Goal: Information Seeking & Learning: Learn about a topic

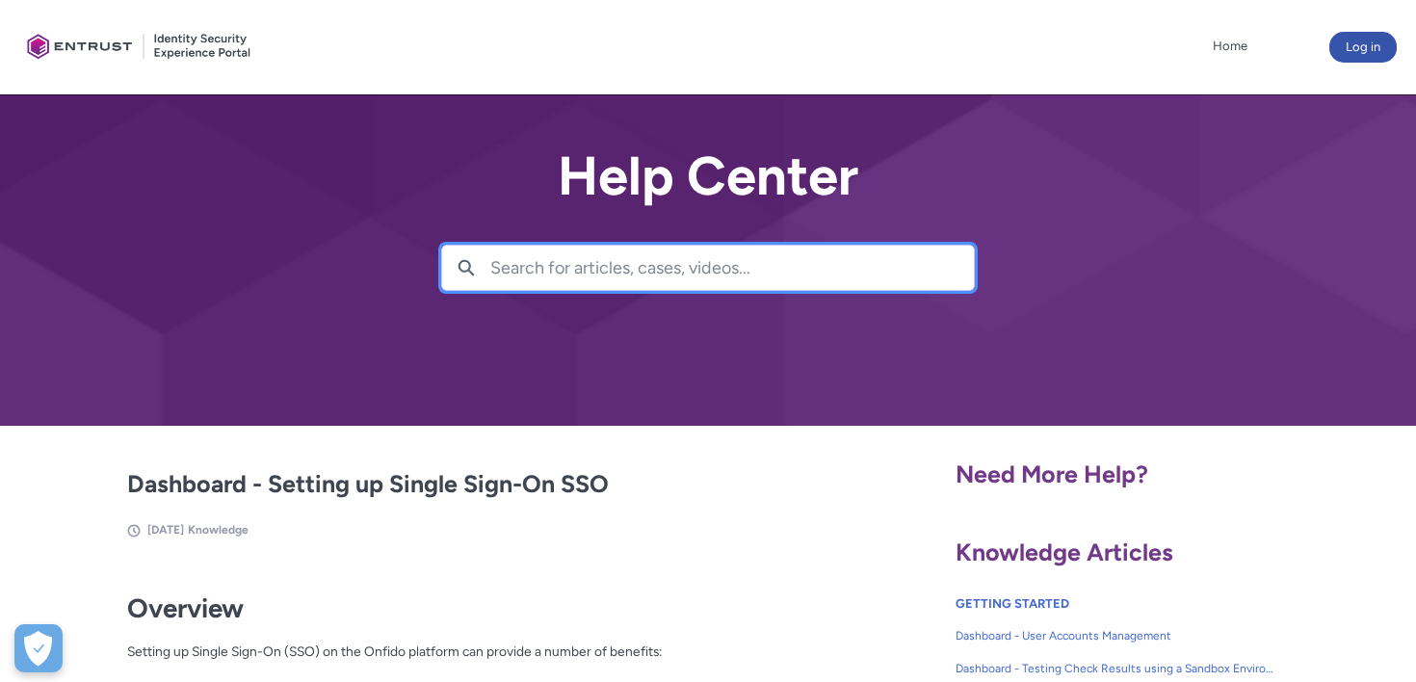
click at [572, 267] on input "Search for articles, cases, videos..." at bounding box center [731, 268] width 483 height 44
type input "Okta"
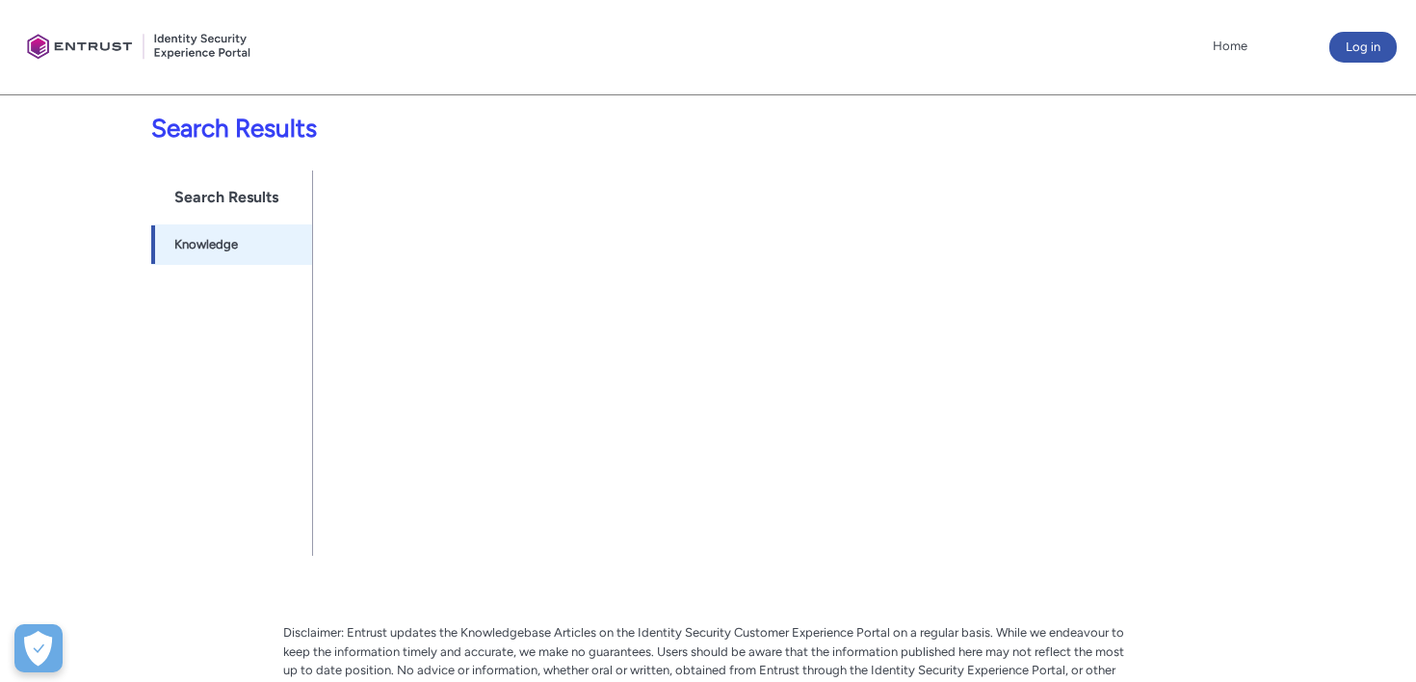
scroll to position [359, 0]
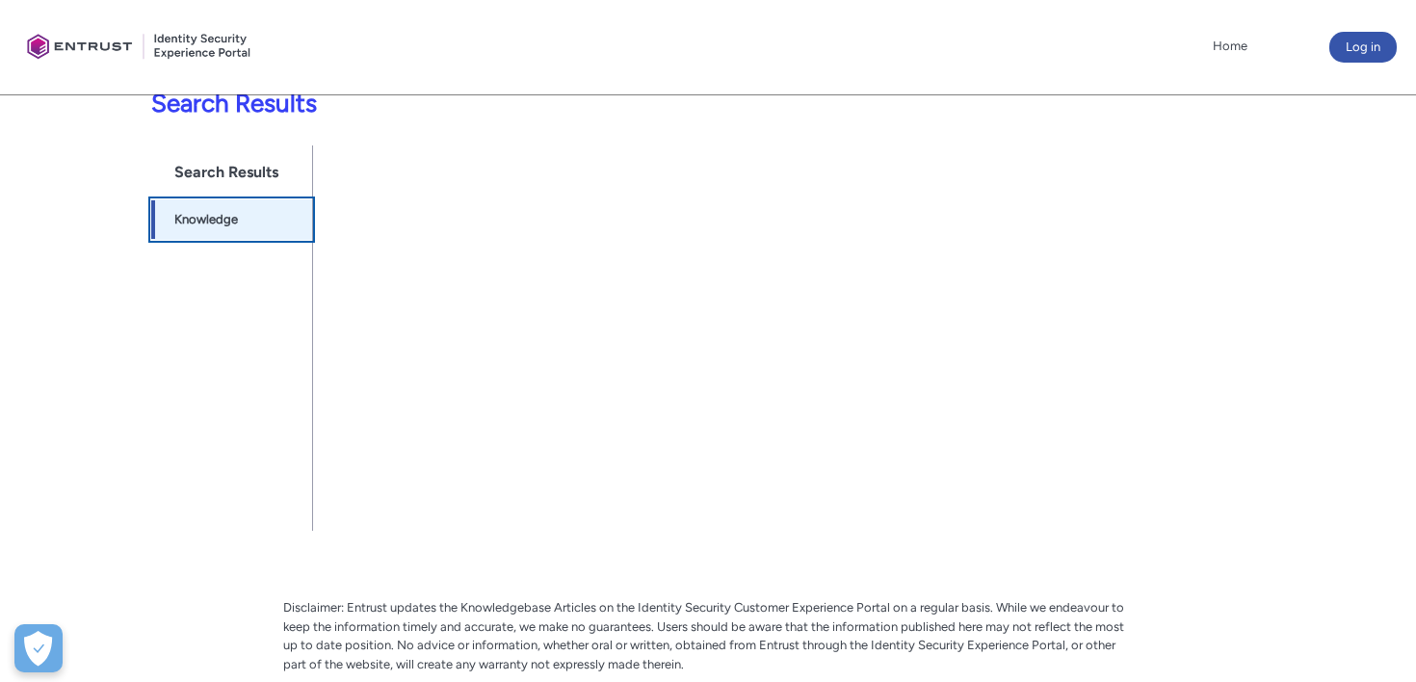
click at [230, 221] on span "Knowledge" at bounding box center [206, 219] width 64 height 19
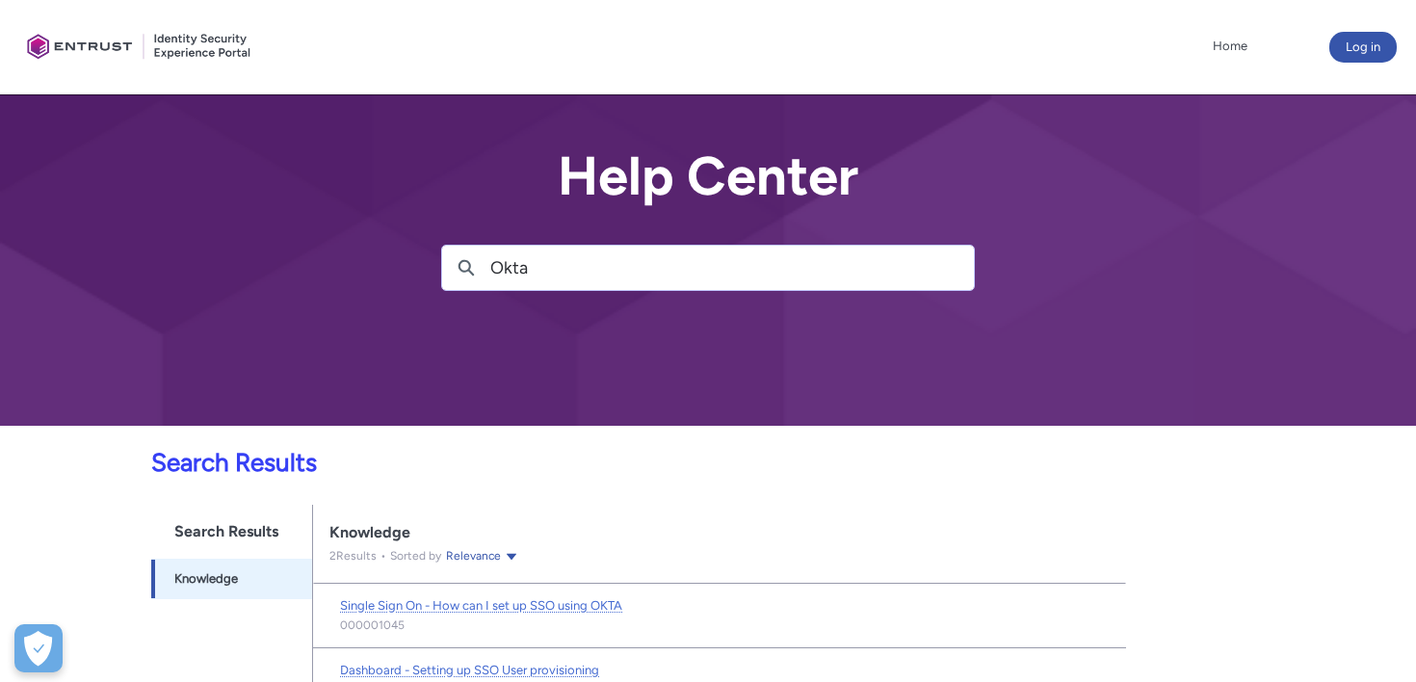
scroll to position [92, 0]
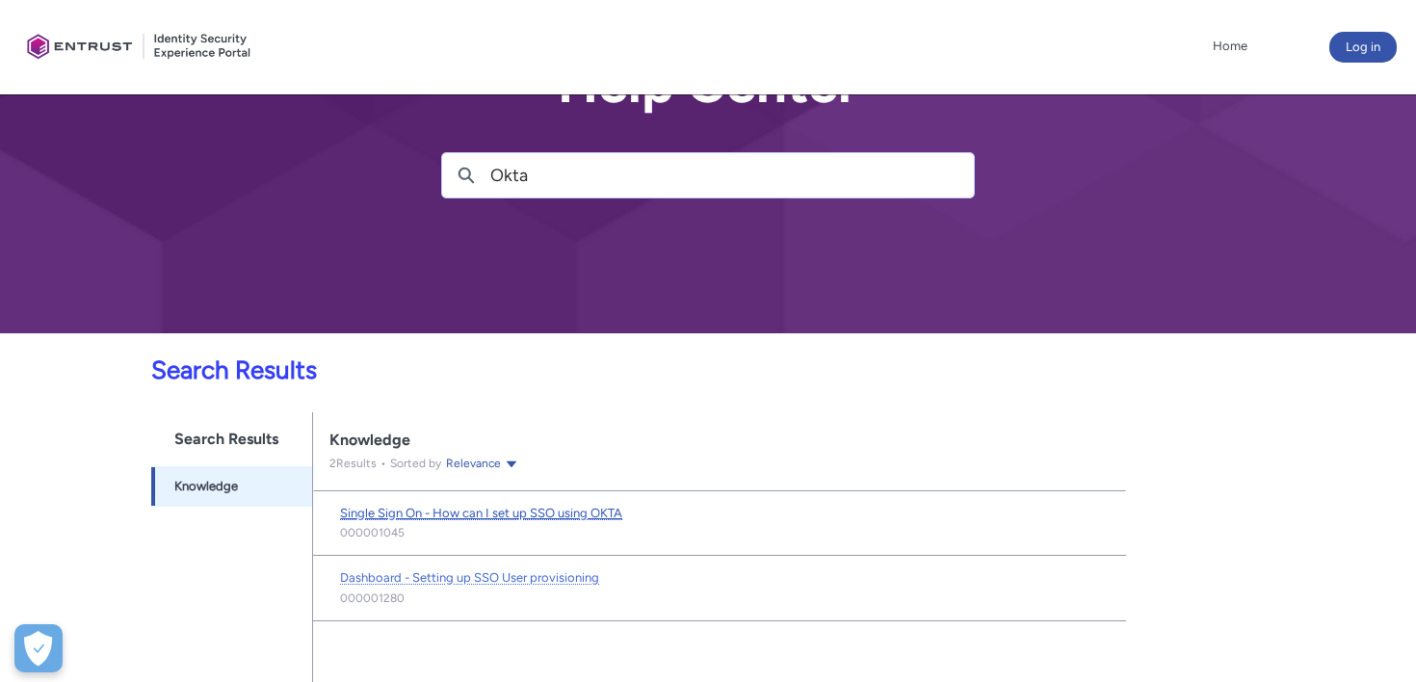
click at [583, 506] on span "Single Sign On - How can I set up SSO using OKTA" at bounding box center [481, 513] width 282 height 14
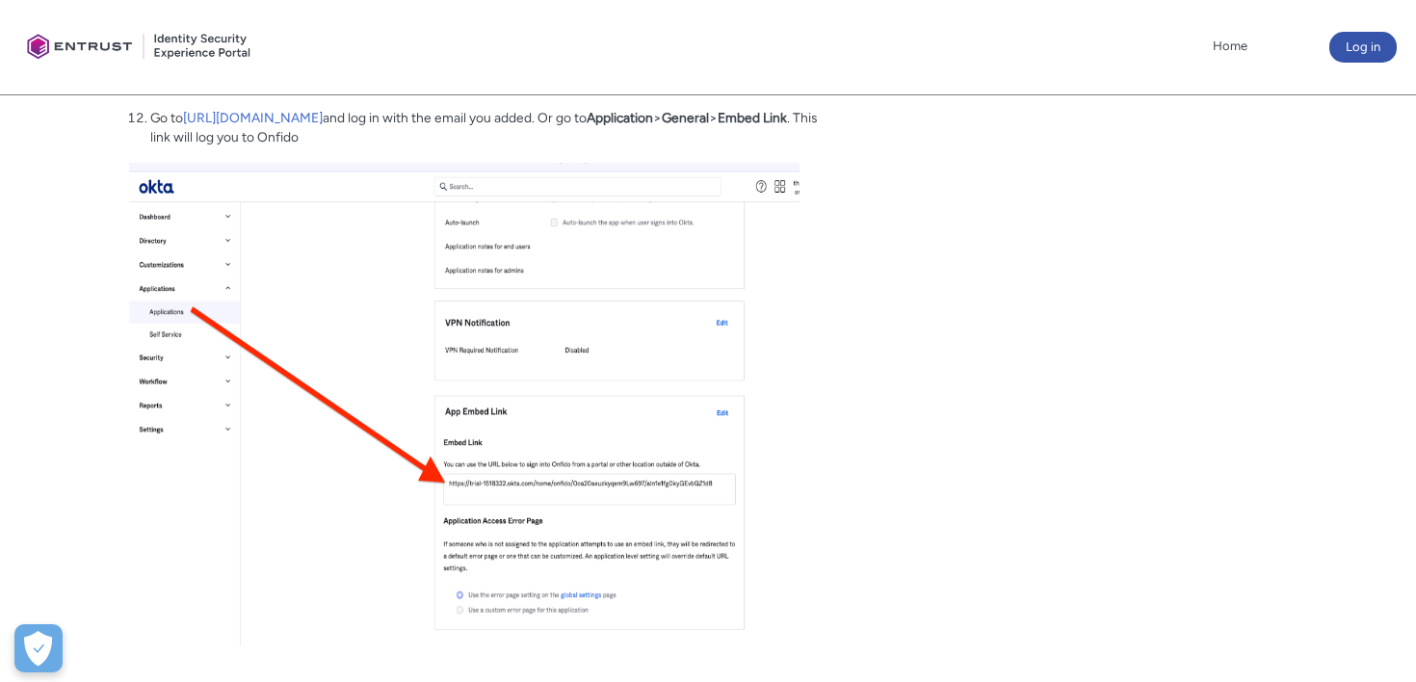
scroll to position [5019, 0]
